Goal: Task Accomplishment & Management: Use online tool/utility

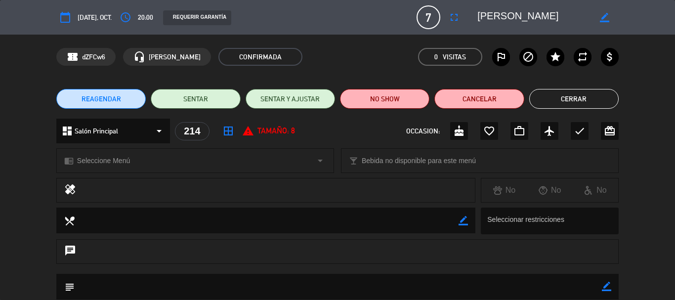
click at [600, 17] on icon "border_color" at bounding box center [604, 17] width 9 height 9
click at [124, 15] on icon "access_time" at bounding box center [126, 17] width 12 height 12
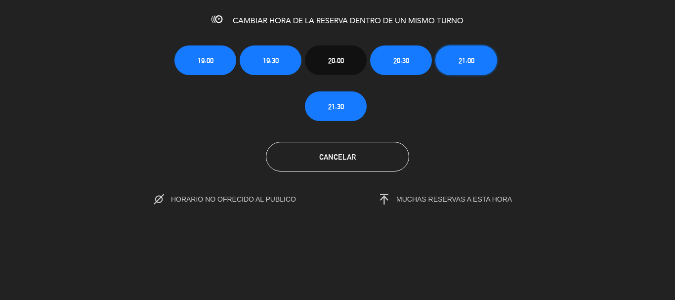
click at [480, 71] on button "21:00" at bounding box center [466, 60] width 62 height 30
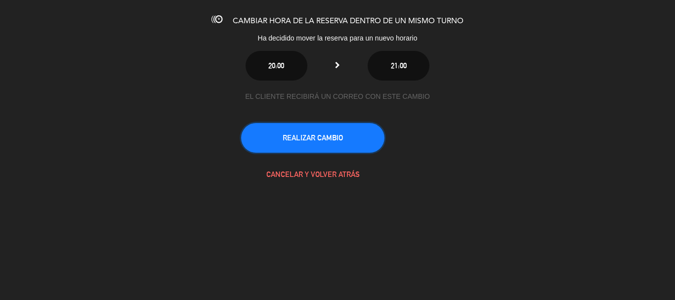
click at [336, 140] on button "REALIZAR CAMBIO" at bounding box center [312, 138] width 143 height 30
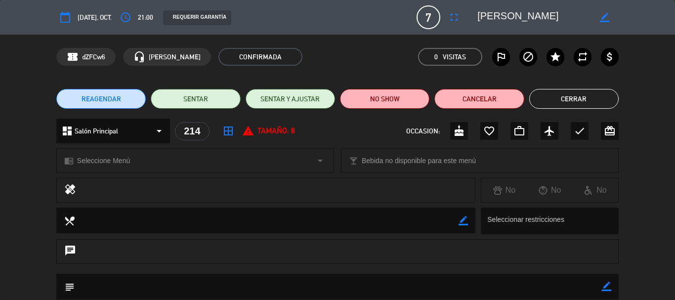
click at [584, 102] on button "Cerrar" at bounding box center [573, 99] width 89 height 20
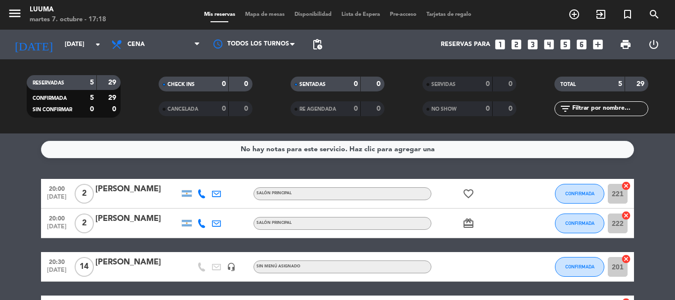
click at [278, 14] on span "Mapa de mesas" at bounding box center [264, 14] width 49 height 5
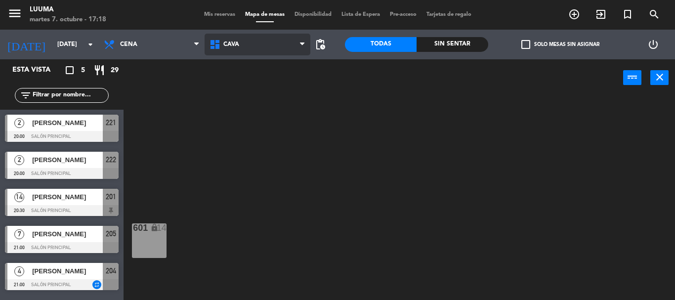
click at [268, 52] on span "Cava" at bounding box center [258, 45] width 106 height 22
click at [276, 167] on ng-component "menu Luuma martes 7. octubre - 17:18 Mis reservas Mapa de mesas Disponibilidad …" at bounding box center [337, 150] width 675 height 300
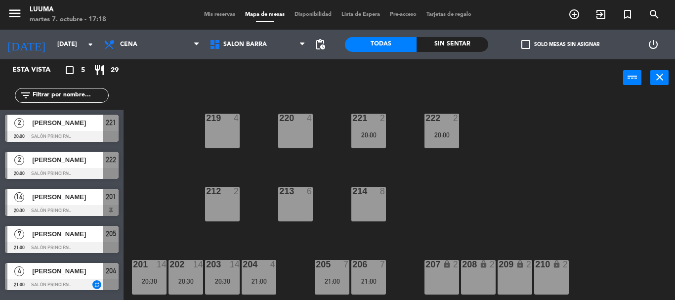
click at [340, 234] on div "220 4 221 2 20:00 219 4 222 2 20:00 213 6 214 8 212 2 201 14 20:30 202 14 20:30…" at bounding box center [402, 198] width 545 height 204
click at [332, 276] on div "205 7 21:00" at bounding box center [332, 277] width 35 height 35
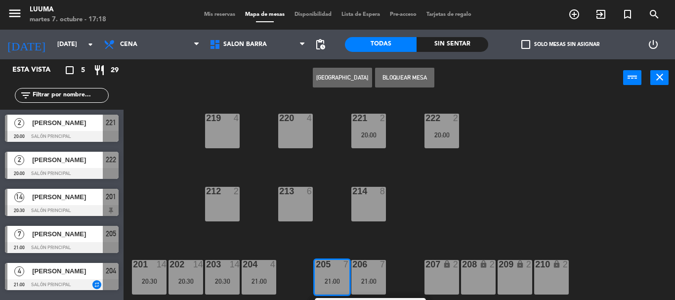
click at [368, 276] on div "206 7 21:00" at bounding box center [368, 277] width 35 height 35
click at [377, 184] on div "220 4 221 2 20:00 219 4 222 2 20:00 213 6 214 8 212 2 201 14 20:30 202 14 20:30…" at bounding box center [402, 198] width 545 height 204
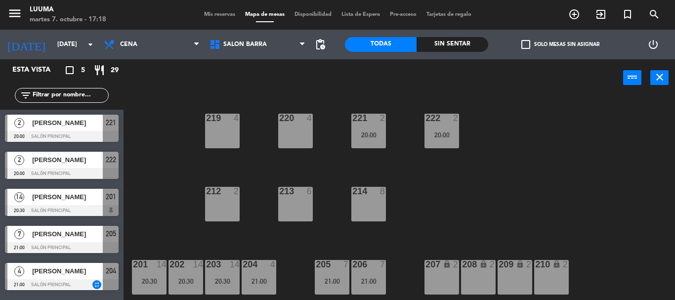
click at [369, 196] on div "214 8" at bounding box center [368, 192] width 35 height 10
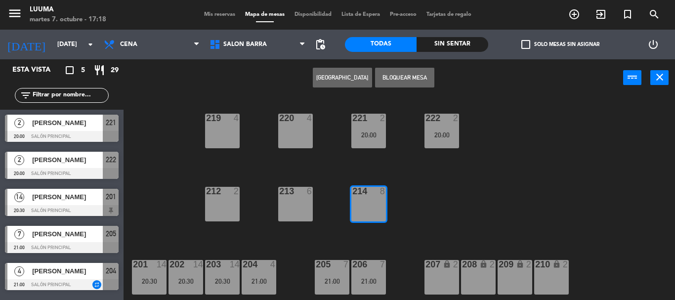
click at [377, 268] on div "7" at bounding box center [385, 264] width 16 height 9
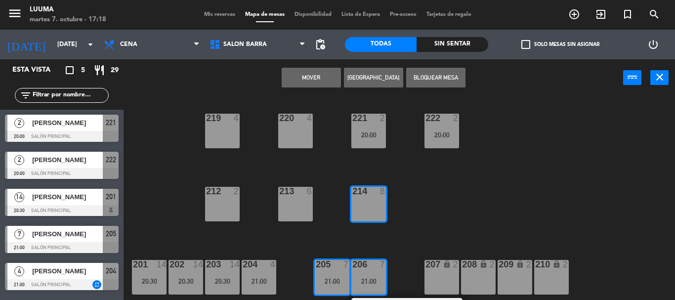
click at [302, 78] on button "Mover" at bounding box center [311, 78] width 59 height 20
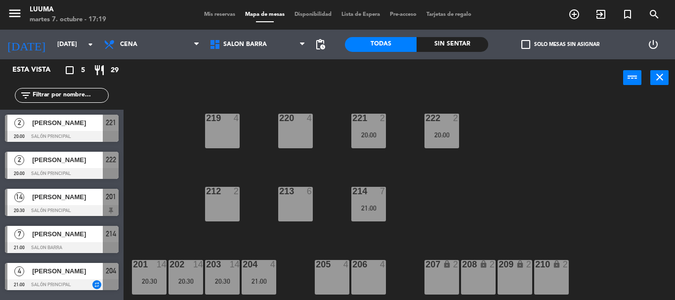
click at [486, 195] on div "220 4 221 2 20:00 219 4 222 2 20:00 213 6 214 7 21:00 212 2 201 14 20:30 202 14…" at bounding box center [402, 198] width 545 height 204
click at [351, 208] on div "220 4 221 2 20:00 219 4 222 2 20:00 213 6 214 7 21:00 212 2 201 14 20:30 202 14…" at bounding box center [402, 198] width 545 height 204
click at [375, 201] on div "214 7 21:00" at bounding box center [368, 204] width 35 height 35
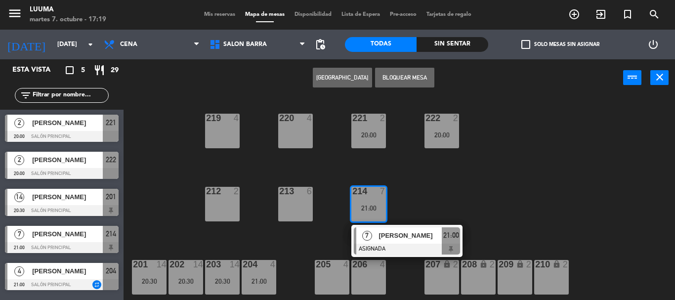
click at [428, 208] on div "220 4 221 2 20:00 219 4 222 2 20:00 213 6 214 7 21:00 7 [PERSON_NAME] ASIGNADA …" at bounding box center [402, 198] width 545 height 204
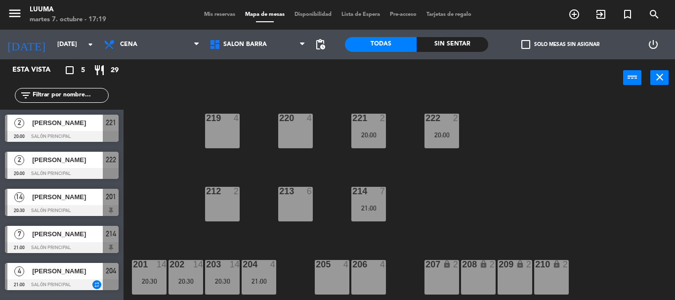
click at [358, 210] on div "21:00" at bounding box center [368, 208] width 35 height 7
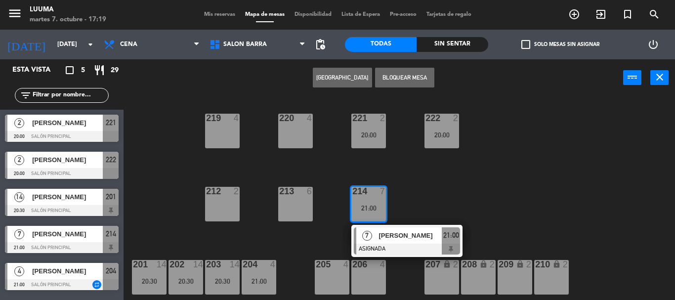
click at [411, 84] on button "Bloquear Mesa" at bounding box center [404, 78] width 59 height 20
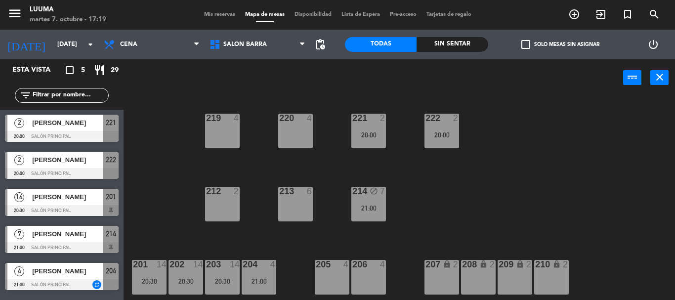
click at [262, 279] on div "21:00" at bounding box center [259, 281] width 35 height 7
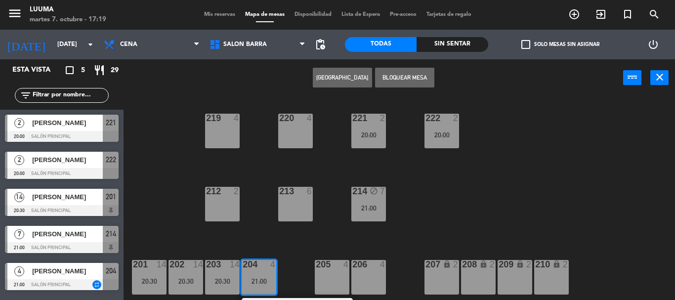
scroll to position [30, 0]
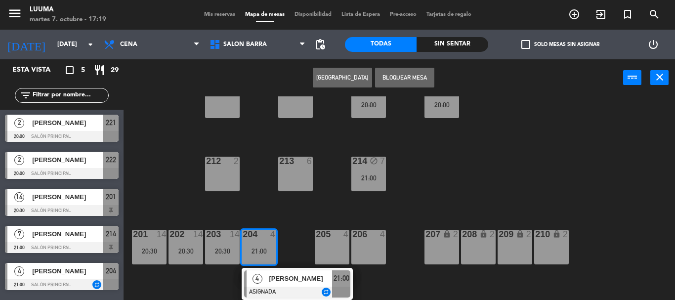
click at [394, 77] on button "Bloquear Mesa" at bounding box center [404, 78] width 59 height 20
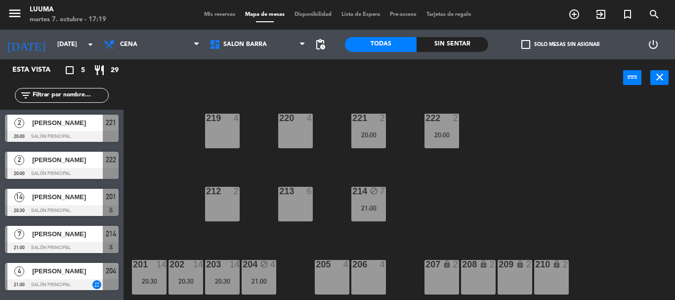
scroll to position [0, 0]
click at [223, 251] on div "220 4 221 2 20:00 219 4 222 2 20:00 213 6 214 block 7 21:00 212 2 201 14 20:30 …" at bounding box center [402, 198] width 545 height 204
click at [218, 265] on div at bounding box center [222, 264] width 16 height 9
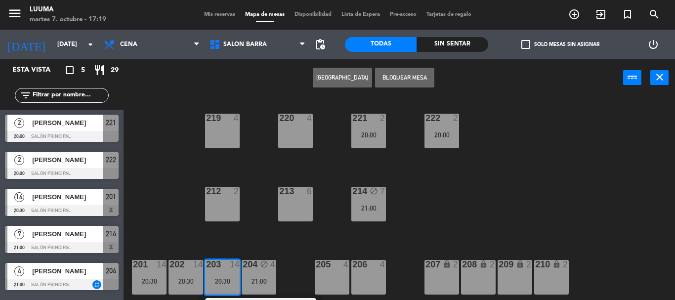
click at [188, 269] on div "202 14" at bounding box center [186, 265] width 35 height 10
click at [132, 270] on div "201 14 20:30" at bounding box center [149, 277] width 35 height 35
click at [428, 75] on button "Bloquear Mesa" at bounding box center [404, 78] width 59 height 20
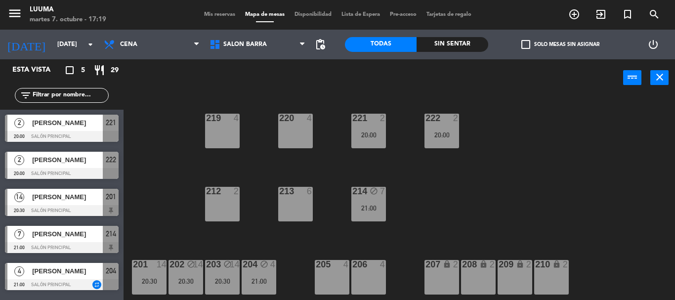
click at [145, 274] on div "201 14 20:30" at bounding box center [149, 277] width 35 height 35
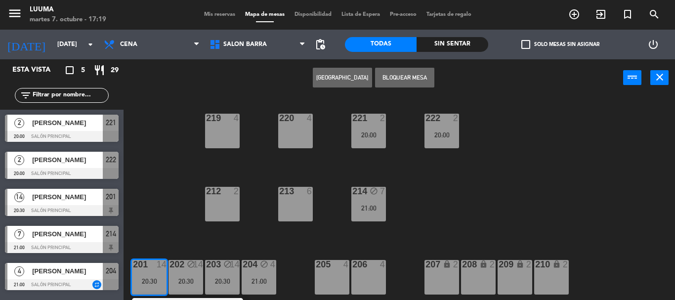
click at [413, 78] on button "Bloquear Mesa" at bounding box center [404, 78] width 59 height 20
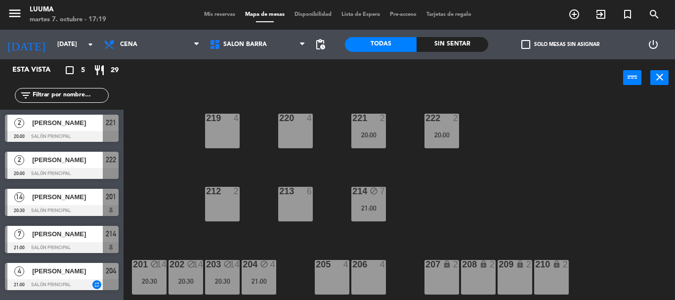
click at [363, 119] on div at bounding box center [368, 118] width 16 height 9
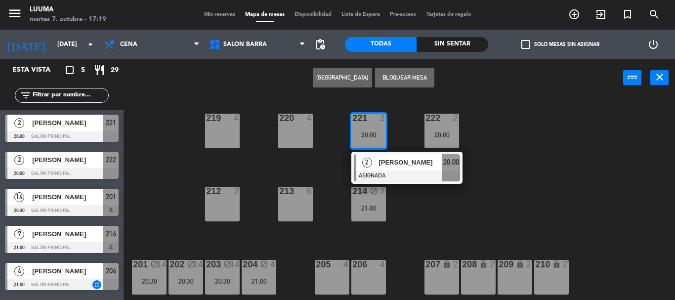
click at [420, 61] on div "Crear Reserva Bloquear Mesa power_input close" at bounding box center [374, 78] width 500 height 38
click at [420, 74] on button "Bloquear Mesa" at bounding box center [404, 78] width 59 height 20
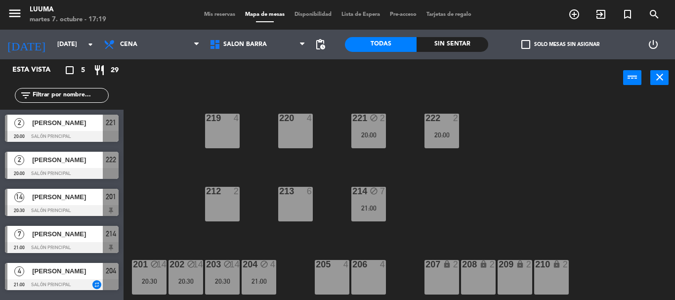
click at [443, 136] on div "20:00" at bounding box center [442, 134] width 35 height 7
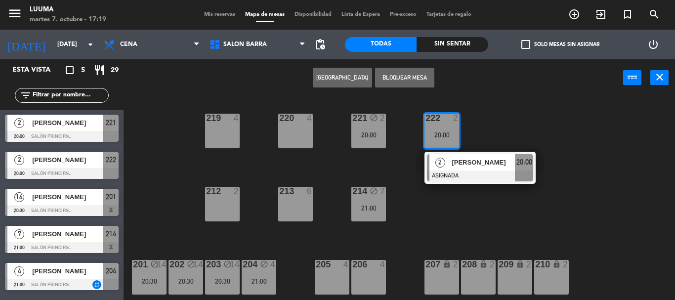
click at [414, 76] on button "Bloquear Mesa" at bounding box center [404, 78] width 59 height 20
click at [470, 104] on div "220 4 221 block 2 20:00 219 4 222 2 20:00 2 [PERSON_NAME] ASIGNADA 20:00 213 6 …" at bounding box center [402, 198] width 545 height 204
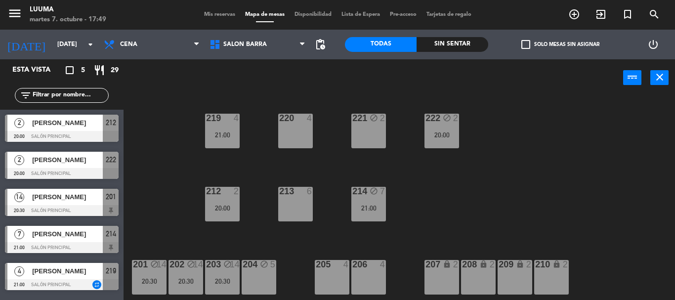
click at [146, 84] on div "power_input close" at bounding box center [374, 78] width 500 height 38
